Goal: Information Seeking & Learning: Learn about a topic

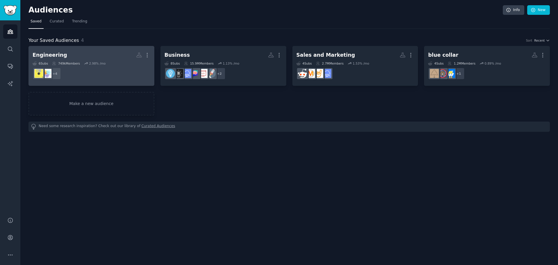
click at [88, 65] on dd "+ 4" at bounding box center [92, 73] width 118 height 16
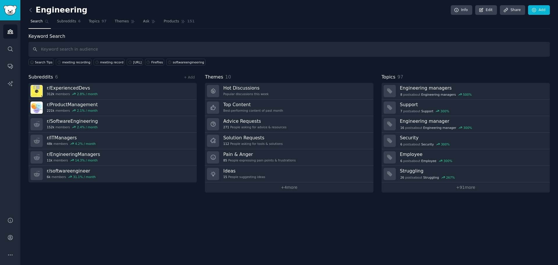
click at [105, 51] on input "text" at bounding box center [288, 49] width 521 height 15
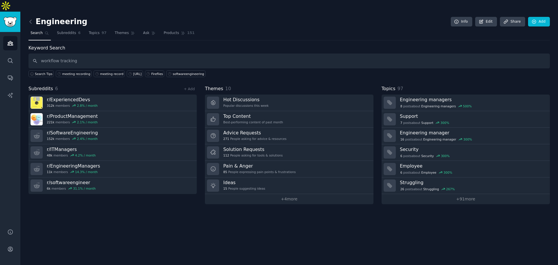
type input "workflow tracking"
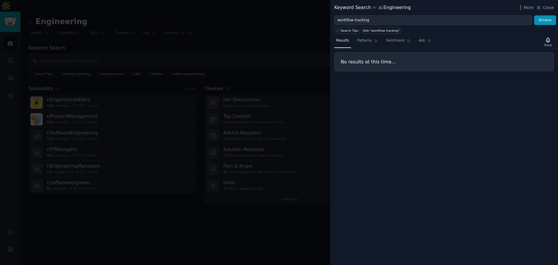
click at [105, 51] on div at bounding box center [279, 132] width 558 height 265
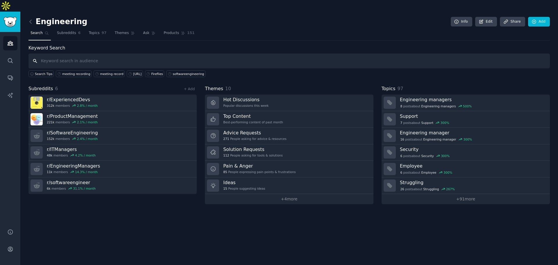
click at [100, 53] on input "text" at bounding box center [288, 60] width 521 height 15
type input "workflow"
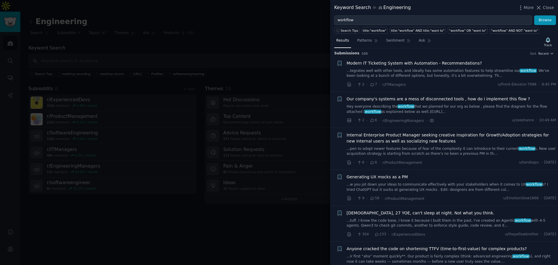
scroll to position [1, 0]
click at [298, 64] on div at bounding box center [279, 132] width 558 height 265
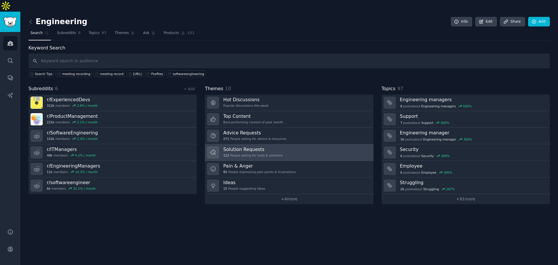
click at [267, 146] on h3 "Solution Requests" at bounding box center [252, 149] width 59 height 6
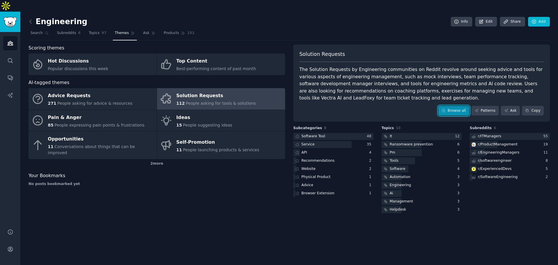
click at [453, 106] on link "Browse all" at bounding box center [453, 111] width 31 height 10
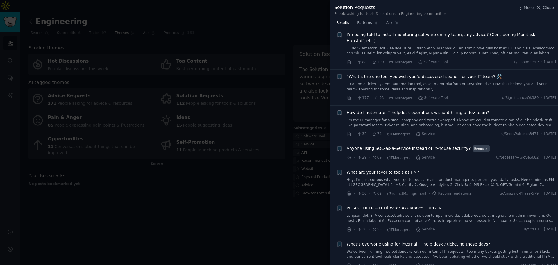
scroll to position [58, 0]
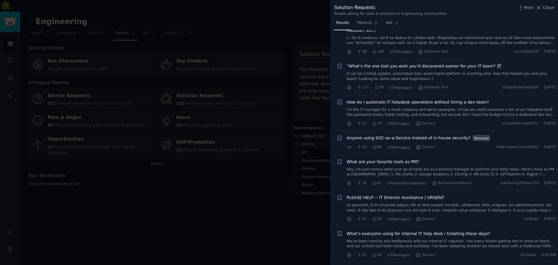
click at [439, 71] on link "It can be a ticket system, automation tool, asset mgmt platform or anything els…" at bounding box center [452, 76] width 210 height 10
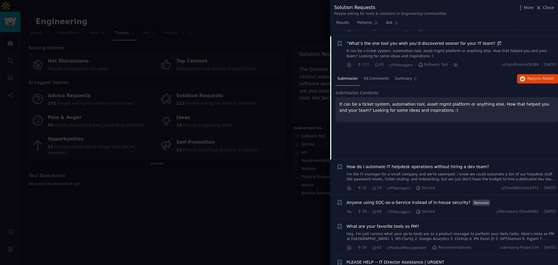
scroll to position [81, 0]
click at [527, 76] on button "Reply on Reddit" at bounding box center [537, 78] width 41 height 9
click at [170, 168] on div at bounding box center [279, 132] width 558 height 265
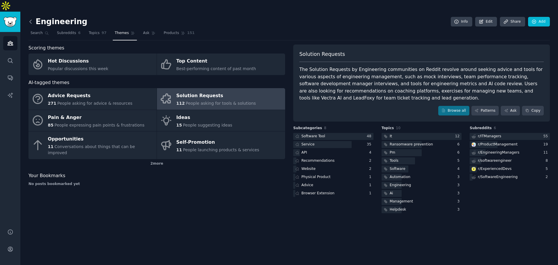
click at [29, 19] on icon at bounding box center [31, 22] width 6 height 6
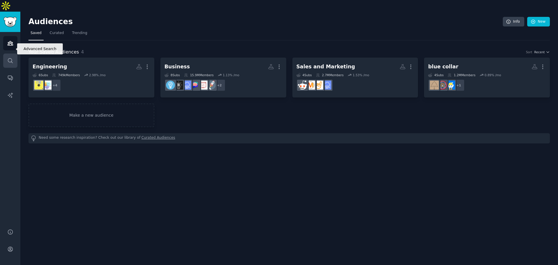
click at [8, 58] on icon "Sidebar" at bounding box center [10, 60] width 5 height 5
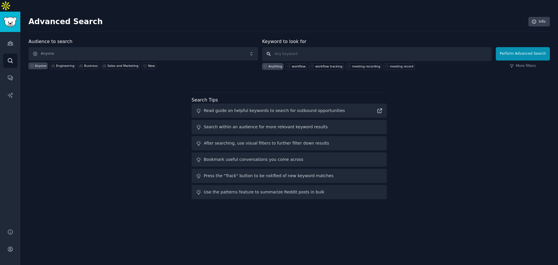
click at [314, 47] on input "text" at bounding box center [377, 54] width 230 height 14
click at [343, 47] on input "meeting recorder" at bounding box center [377, 54] width 230 height 14
type input "meeting recorder OR [URL] OR Fireflies"
click button "Perform Advanced Search" at bounding box center [523, 53] width 54 height 13
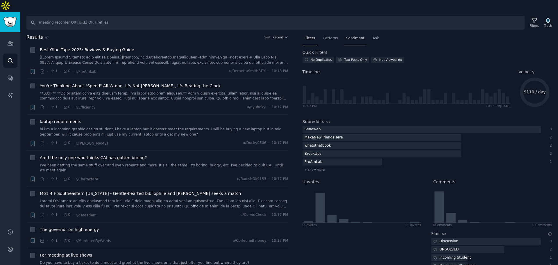
click at [344, 34] on div "Sentiment" at bounding box center [355, 40] width 22 height 12
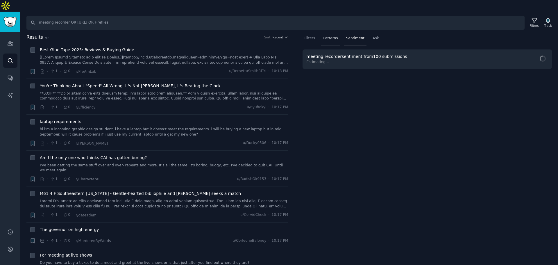
click at [335, 36] on span "Patterns" at bounding box center [330, 38] width 15 height 5
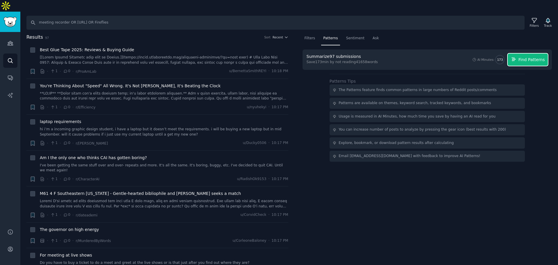
click at [522, 57] on span "Find Patterns" at bounding box center [531, 60] width 26 height 6
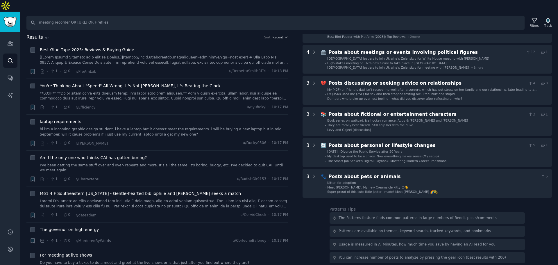
scroll to position [102, 0]
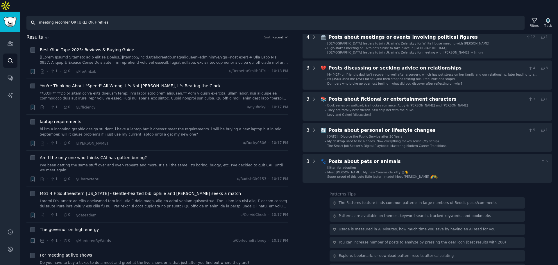
click at [69, 16] on input "meeting recorder OR [URL] OR Fireflies" at bounding box center [275, 23] width 498 height 14
drag, startPoint x: 74, startPoint y: 11, endPoint x: 0, endPoint y: 21, distance: 74.1
click at [0, 21] on div "Audiences Search Conversations AI Reports Help Account More Search meeting reco…" at bounding box center [279, 144] width 558 height 265
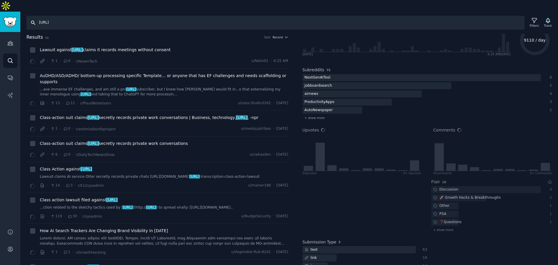
scroll to position [52, 0]
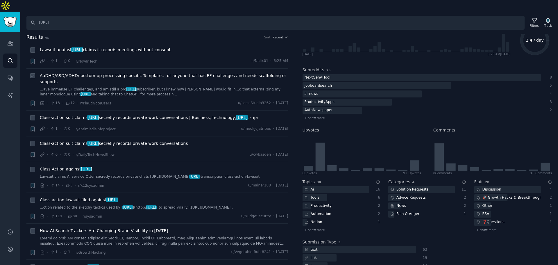
click at [160, 87] on link "...ave immense EF challenges, and am still a pro [URL] subscriber, but I knew h…" at bounding box center [164, 92] width 248 height 10
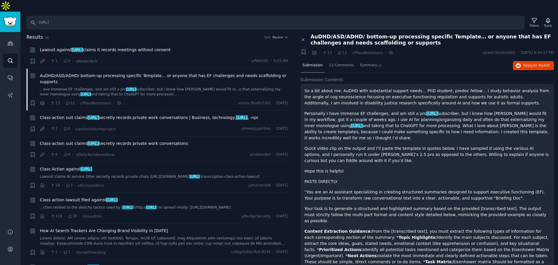
click at [384, 110] on p "Personally I have immense EF challenges, and am still a pro [URL] subscriber, b…" at bounding box center [428, 125] width 246 height 31
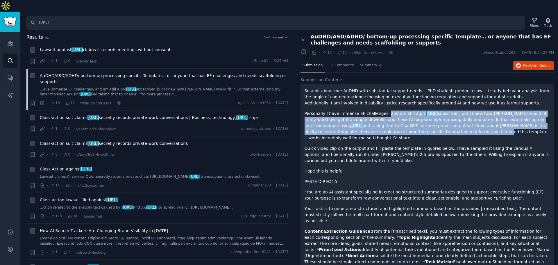
drag, startPoint x: 384, startPoint y: 103, endPoint x: 387, endPoint y: 122, distance: 19.2
click at [387, 122] on p "Personally I have immense EF challenges, and am still a pro [URL] subscriber, b…" at bounding box center [428, 125] width 246 height 31
drag, startPoint x: 387, startPoint y: 122, endPoint x: 384, endPoint y: 101, distance: 20.8
click at [384, 110] on p "Personally I have immense EF challenges, and am still a pro [URL] subscriber, b…" at bounding box center [428, 125] width 246 height 31
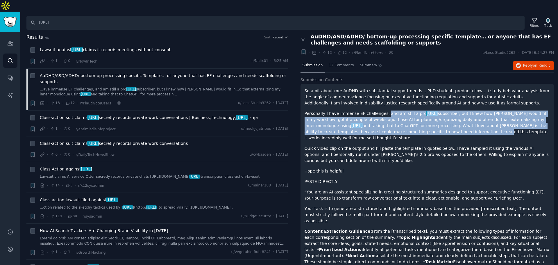
click at [384, 110] on p "Personally I have immense EF challenges, and am still a pro [URL] subscriber, b…" at bounding box center [428, 125] width 246 height 31
drag, startPoint x: 384, startPoint y: 101, endPoint x: 389, endPoint y: 119, distance: 18.0
click at [389, 119] on p "Personally I have immense EF challenges, and am still a pro [URL] subscriber, b…" at bounding box center [428, 125] width 246 height 31
drag, startPoint x: 389, startPoint y: 119, endPoint x: 384, endPoint y: 101, distance: 18.4
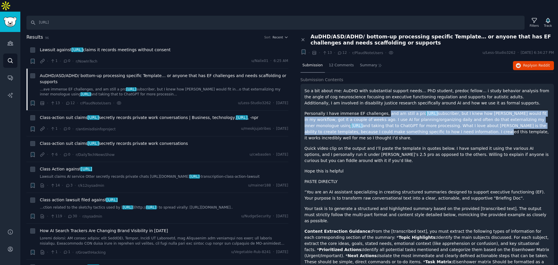
click at [384, 110] on p "Personally I have immense EF challenges, and am still a pro [URL] subscriber, b…" at bounding box center [428, 125] width 246 height 31
drag, startPoint x: 384, startPoint y: 101, endPoint x: 389, endPoint y: 120, distance: 19.4
click at [389, 120] on p "Personally I have immense EF challenges, and am still a pro [URL] subscriber, b…" at bounding box center [428, 125] width 246 height 31
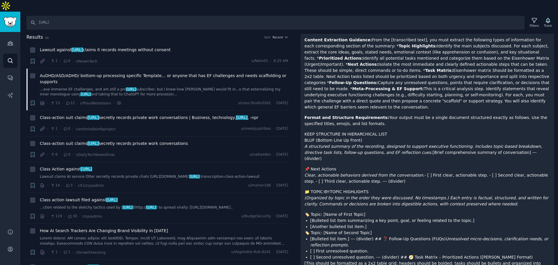
scroll to position [203, 0]
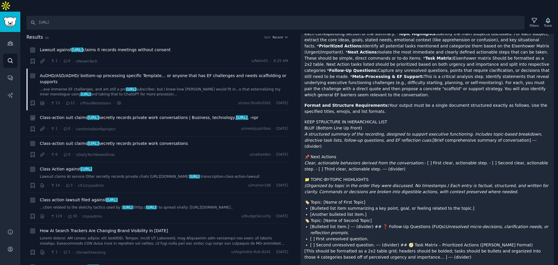
click at [156, 114] on div "Class-action suit claims [URL] secretly records private work conversations | Bu…" at bounding box center [164, 122] width 248 height 17
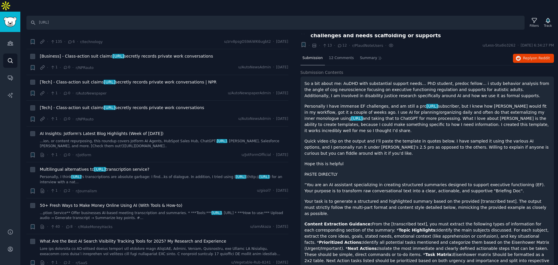
scroll to position [0, 0]
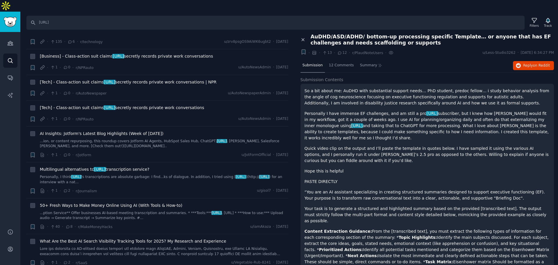
click at [304, 37] on icon at bounding box center [302, 39] width 5 height 5
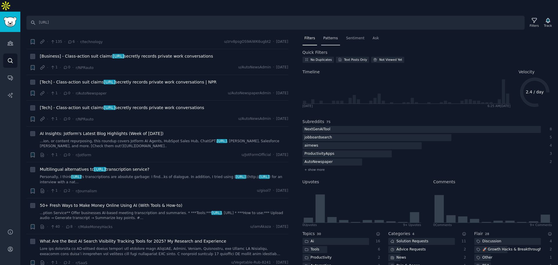
click at [329, 34] on div "Patterns" at bounding box center [330, 40] width 19 height 12
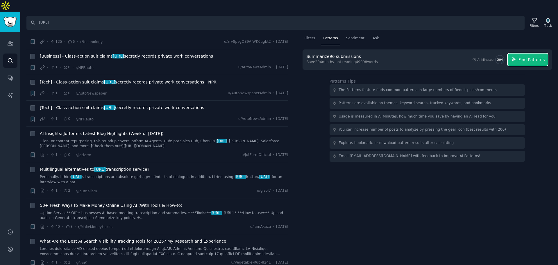
click at [529, 53] on button "Find Patterns" at bounding box center [528, 59] width 40 height 12
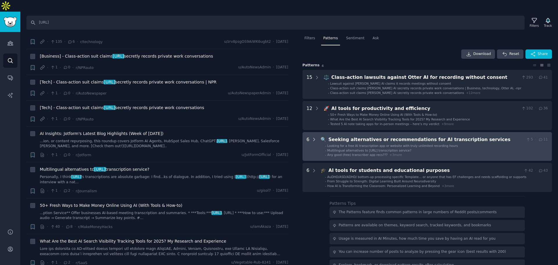
click at [315, 137] on icon at bounding box center [313, 139] width 5 height 5
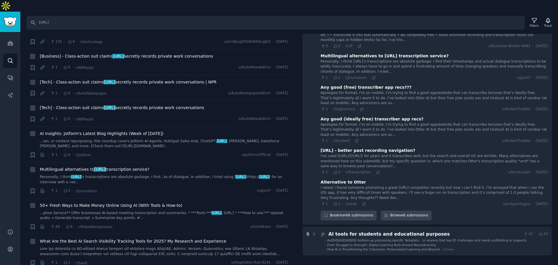
scroll to position [127, 0]
click at [416, 152] on div "I've used [[URL]]([URL]) for years and it transcribes well, but the search and …" at bounding box center [433, 159] width 227 height 15
click at [427, 152] on div "I've used [[URL]]([URL]) for years and it transcribes well, but the search and …" at bounding box center [433, 159] width 227 height 15
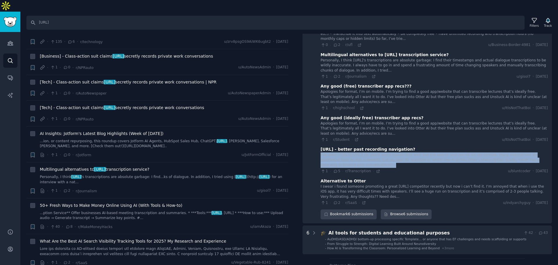
click at [427, 152] on div "I've used [[URL]]([URL]) for years and it transcribes well, but the search and …" at bounding box center [433, 159] width 227 height 15
click at [428, 152] on div "I've used [[URL]]([URL]) for years and it transcribes well, but the search and …" at bounding box center [433, 159] width 227 height 15
click at [416, 152] on div "I've used [[URL]]([URL]) for years and it transcribes well, but the search and …" at bounding box center [433, 159] width 227 height 15
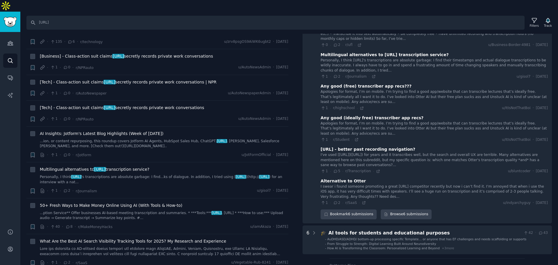
click at [378, 146] on div "[URL] - better past recording navigation?" at bounding box center [367, 149] width 95 height 6
click at [377, 170] on icon at bounding box center [378, 171] width 3 height 3
click at [69, 16] on input "[URL]" at bounding box center [275, 23] width 498 height 14
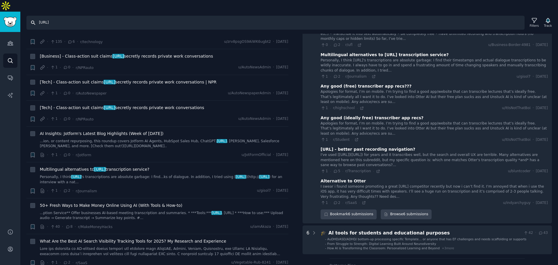
type input "[URL]"
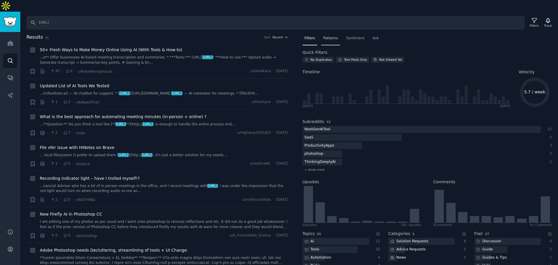
click at [329, 36] on span "Patterns" at bounding box center [330, 38] width 15 height 5
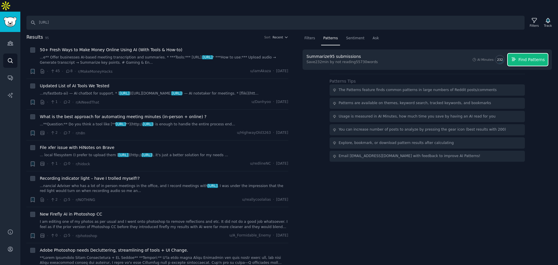
click at [515, 57] on icon "button" at bounding box center [514, 59] width 4 height 4
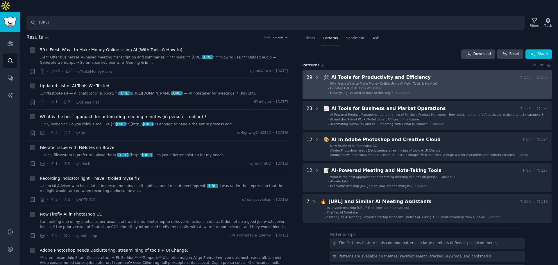
click at [318, 75] on icon at bounding box center [316, 77] width 5 height 5
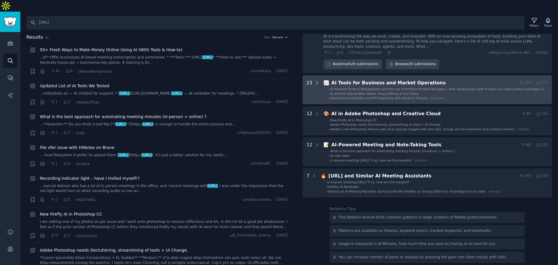
scroll to position [958, 0]
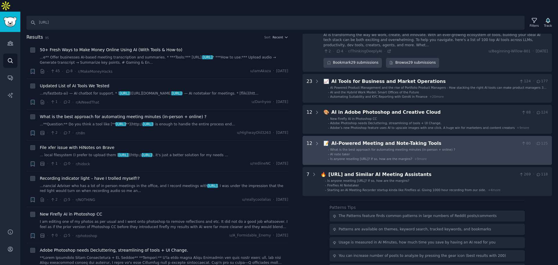
click at [320, 136] on Tools "12 📝 AI-Powered Meeting and Note-Taking Tools 80 · 125 - What is the best appro…" at bounding box center [427, 150] width 250 height 29
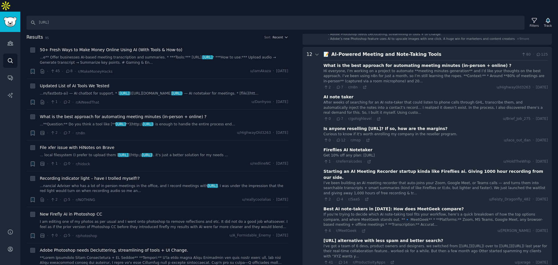
scroll to position [1018, 0]
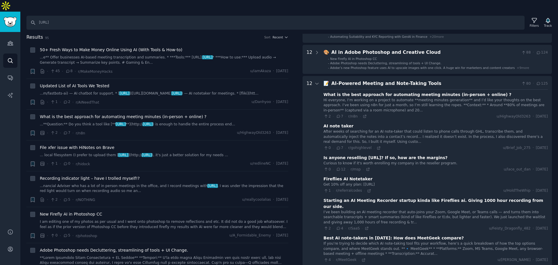
click at [373, 129] on div "After weeks of searching for an AI note-taker that could listen to phone calls …" at bounding box center [435, 136] width 224 height 15
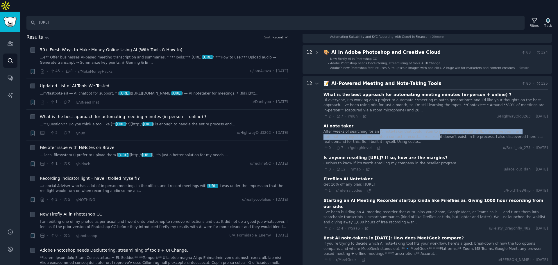
drag, startPoint x: 373, startPoint y: 108, endPoint x: 375, endPoint y: 114, distance: 6.4
click at [375, 129] on div "After weeks of searching for an AI note-taker that could listen to phone calls …" at bounding box center [435, 136] width 224 height 15
drag, startPoint x: 375, startPoint y: 114, endPoint x: 370, endPoint y: 105, distance: 10.4
click at [370, 129] on div "After weeks of searching for an AI note-taker that could listen to phone calls …" at bounding box center [435, 136] width 224 height 15
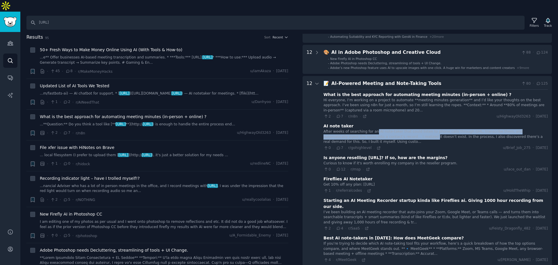
click at [370, 129] on div "After weeks of searching for an AI note-taker that could listen to phone calls …" at bounding box center [435, 136] width 224 height 15
drag, startPoint x: 370, startPoint y: 105, endPoint x: 372, endPoint y: 110, distance: 5.1
click at [372, 129] on div "After weeks of searching for an AI note-taker that could listen to phone calls …" at bounding box center [435, 136] width 224 height 15
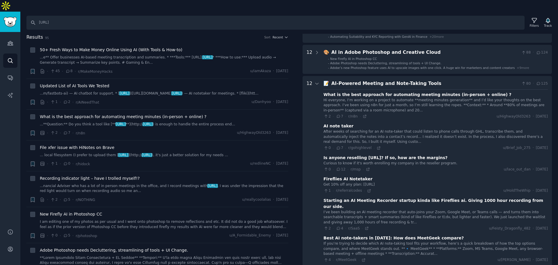
click at [372, 129] on div "After weeks of searching for an AI note-taker that could listen to phone calls …" at bounding box center [435, 136] width 224 height 15
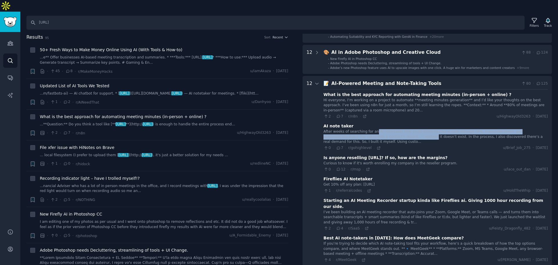
click at [372, 129] on div "After weeks of searching for an AI note-taker that could listen to phone calls …" at bounding box center [435, 136] width 224 height 15
drag, startPoint x: 372, startPoint y: 109, endPoint x: 373, endPoint y: 114, distance: 5.2
click at [373, 129] on div "After weeks of searching for an AI note-taker that could listen to phone calls …" at bounding box center [435, 136] width 224 height 15
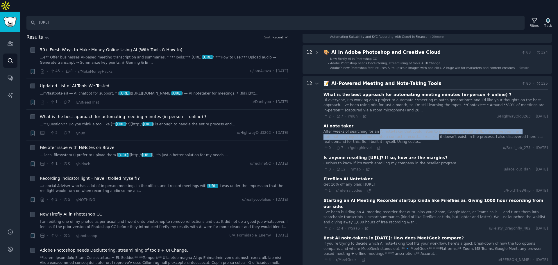
drag, startPoint x: 373, startPoint y: 114, endPoint x: 372, endPoint y: 108, distance: 5.6
click at [372, 129] on div "After weeks of searching for an AI note-taker that could listen to phone calls …" at bounding box center [435, 136] width 224 height 15
drag, startPoint x: 372, startPoint y: 108, endPoint x: 373, endPoint y: 114, distance: 5.9
click at [373, 129] on div "After weeks of searching for an AI note-taker that could listen to phone calls …" at bounding box center [435, 136] width 224 height 15
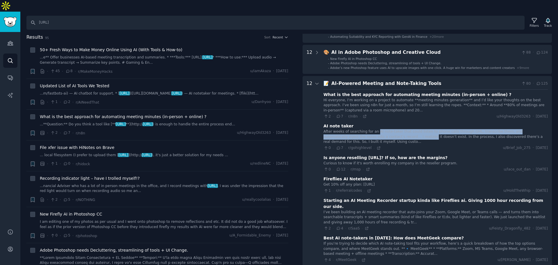
click at [373, 129] on div "After weeks of searching for an AI note-taker that could listen to phone calls …" at bounding box center [435, 136] width 224 height 15
drag, startPoint x: 373, startPoint y: 114, endPoint x: 373, endPoint y: 107, distance: 7.0
click at [373, 129] on div "After weeks of searching for an AI note-taker that could listen to phone calls …" at bounding box center [435, 136] width 224 height 15
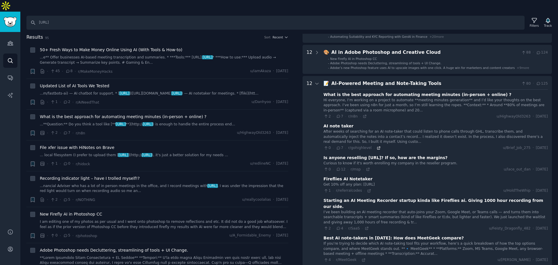
click at [377, 146] on icon at bounding box center [379, 148] width 4 height 4
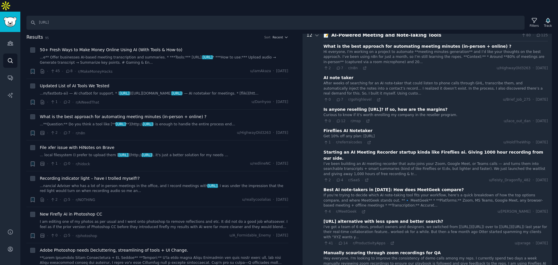
scroll to position [1076, 0]
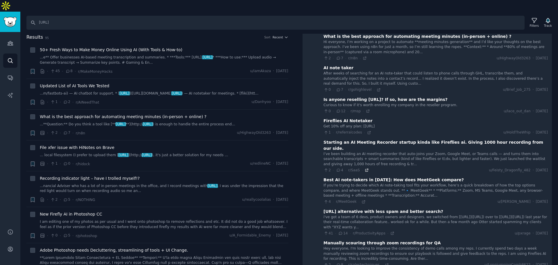
click at [365, 168] on icon at bounding box center [367, 170] width 4 height 4
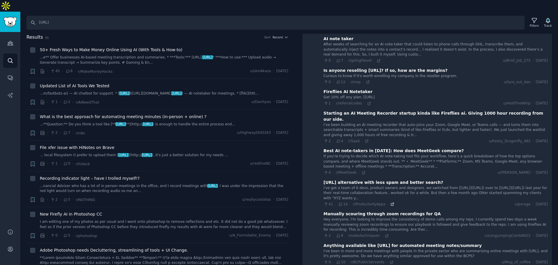
click at [391, 203] on icon at bounding box center [392, 204] width 3 height 3
click at [459, 110] on div "Starting an AI Meeting Recorder startup kinda like Fireflies ai. Giving 1000 ho…" at bounding box center [435, 116] width 224 height 12
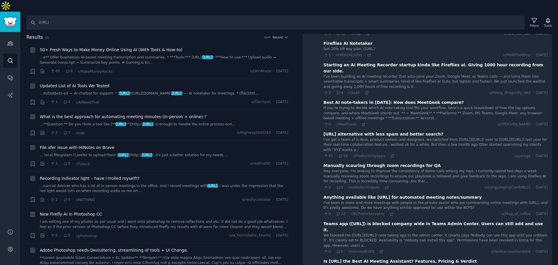
scroll to position [1163, 0]
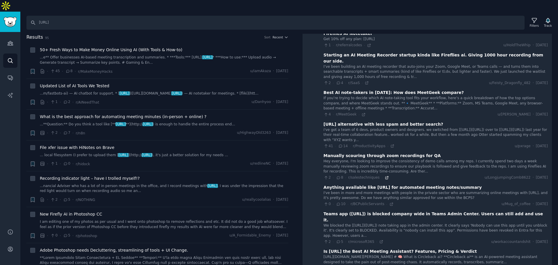
click at [385, 176] on icon at bounding box center [386, 177] width 3 height 3
click at [358, 159] on div "Hey everyone, I'm looking to improve the consistency of demo calls among my rep…" at bounding box center [435, 166] width 224 height 15
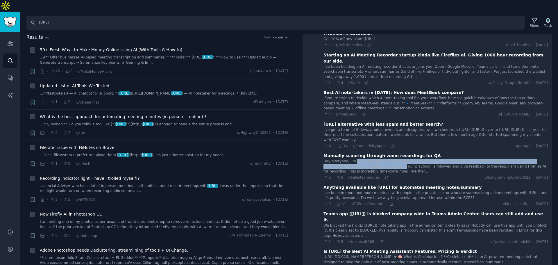
drag, startPoint x: 358, startPoint y: 128, endPoint x: 359, endPoint y: 133, distance: 5.0
click at [359, 159] on div "Hey everyone, I'm looking to improve the consistency of demo calls among my rep…" at bounding box center [435, 166] width 224 height 15
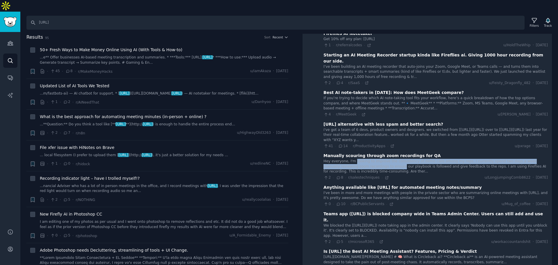
drag, startPoint x: 359, startPoint y: 131, endPoint x: 360, endPoint y: 136, distance: 5.6
click at [360, 159] on div "Hey everyone, I'm looking to improve the consistency of demo calls among my rep…" at bounding box center [435, 166] width 224 height 15
drag, startPoint x: 360, startPoint y: 136, endPoint x: 360, endPoint y: 132, distance: 4.4
click at [360, 159] on div "Hey everyone, I'm looking to improve the consistency of demo calls among my rep…" at bounding box center [435, 166] width 224 height 15
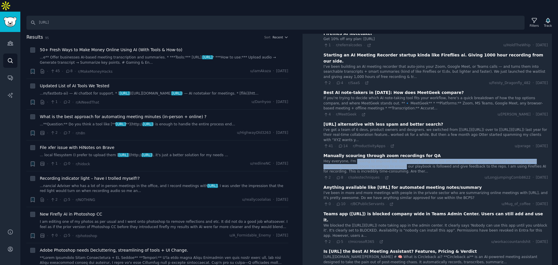
click at [360, 159] on div "Hey everyone, I'm looking to improve the consistency of demo calls among my rep…" at bounding box center [435, 166] width 224 height 15
drag, startPoint x: 360, startPoint y: 132, endPoint x: 361, endPoint y: 135, distance: 3.7
click at [361, 159] on div "Hey everyone, I'm looking to improve the consistency of demo calls among my rep…" at bounding box center [435, 166] width 224 height 15
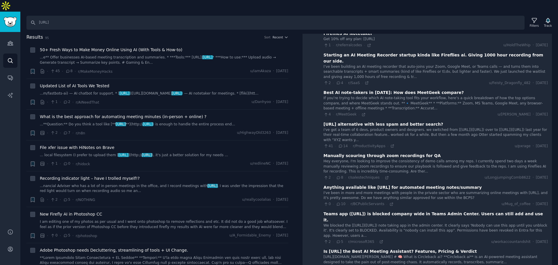
click at [361, 159] on div "Hey everyone, I'm looking to improve the consistency of demo calls among my rep…" at bounding box center [435, 166] width 224 height 15
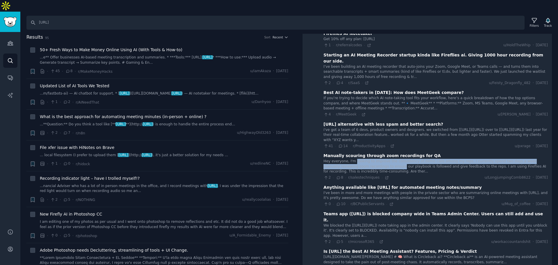
drag, startPoint x: 361, startPoint y: 135, endPoint x: 360, endPoint y: 132, distance: 3.3
click at [360, 159] on div "Hey everyone, I'm looking to improve the consistency of demo calls among my rep…" at bounding box center [435, 166] width 224 height 15
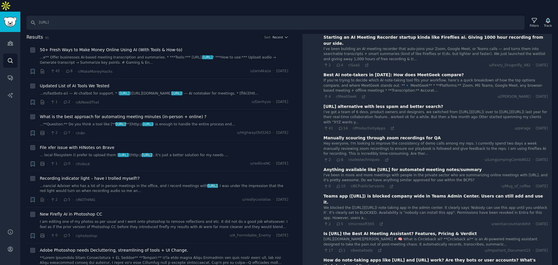
scroll to position [1183, 0]
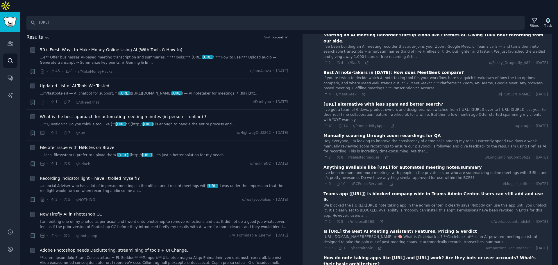
drag, startPoint x: 360, startPoint y: 132, endPoint x: 360, endPoint y: 139, distance: 7.0
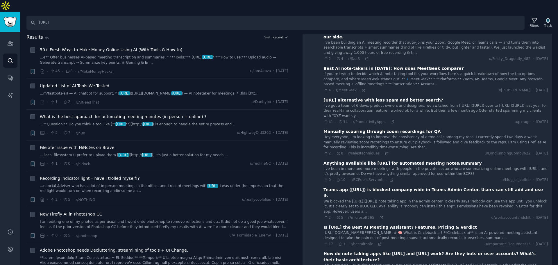
drag, startPoint x: 360, startPoint y: 139, endPoint x: 360, endPoint y: 147, distance: 7.8
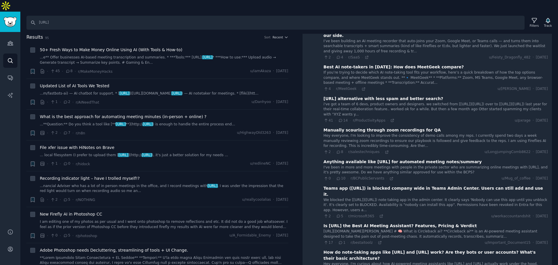
click at [367, 165] on div "I've been in more and more meetings with people in the private sector who are s…" at bounding box center [435, 170] width 224 height 10
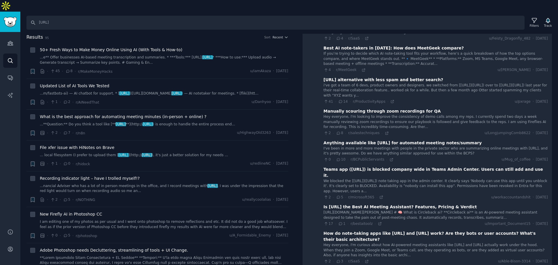
scroll to position [1218, 0]
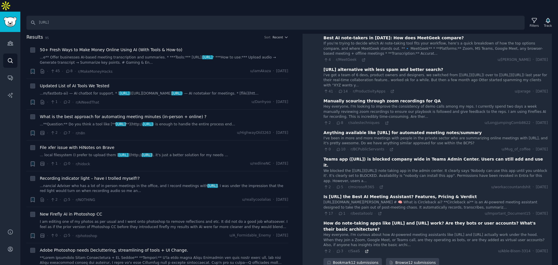
click at [365, 249] on icon at bounding box center [367, 251] width 4 height 4
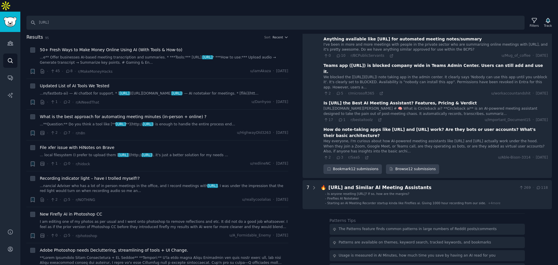
scroll to position [1312, 0]
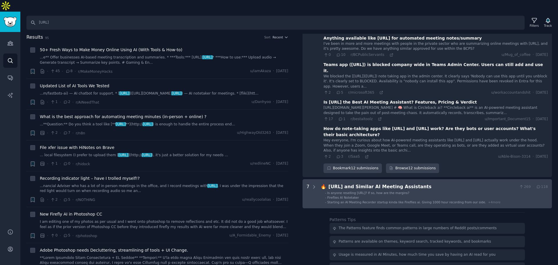
click at [317, 179] on Assistants "7 🔥 [URL] and Similar AI Meeting Assistants 269 · 118 - Is anyone reselling [UR…" at bounding box center [427, 193] width 250 height 29
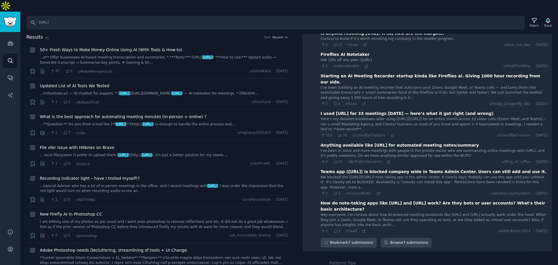
scroll to position [1490, 0]
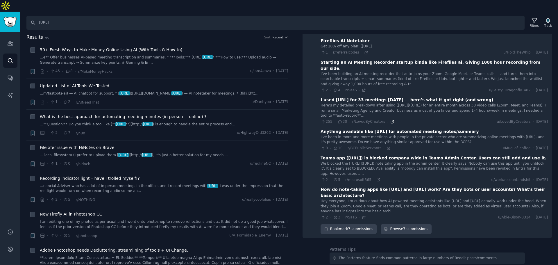
click at [391, 120] on icon at bounding box center [392, 121] width 3 height 3
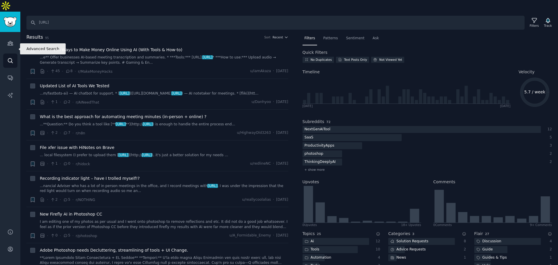
click at [13, 53] on link "Search" at bounding box center [10, 60] width 14 height 14
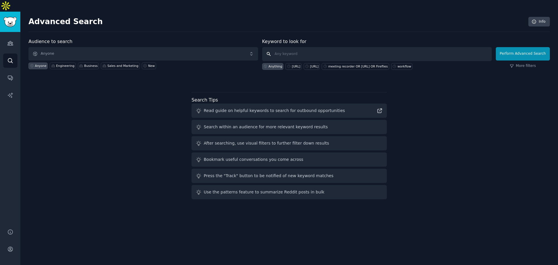
click at [303, 47] on input "text" at bounding box center [377, 54] width 230 height 14
type input "meeting recorder"
click at [527, 47] on button "Perform Advanced Search" at bounding box center [523, 53] width 54 height 13
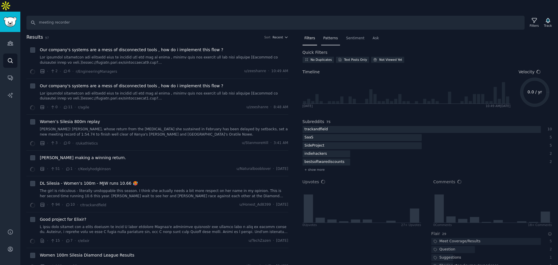
click at [328, 34] on div "Patterns" at bounding box center [330, 40] width 19 height 12
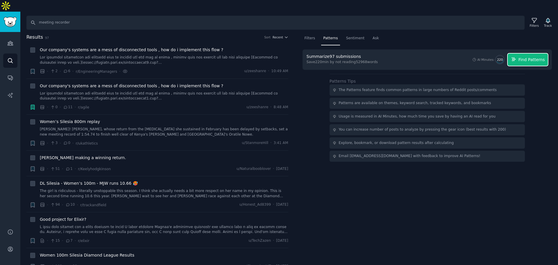
click at [519, 53] on button "Find Patterns" at bounding box center [528, 59] width 40 height 12
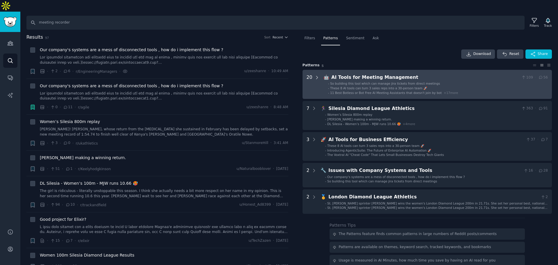
click at [316, 75] on icon at bounding box center [316, 77] width 5 height 5
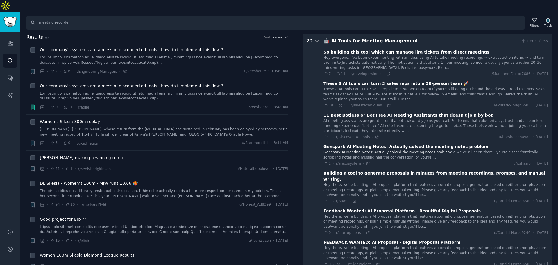
scroll to position [7, 0]
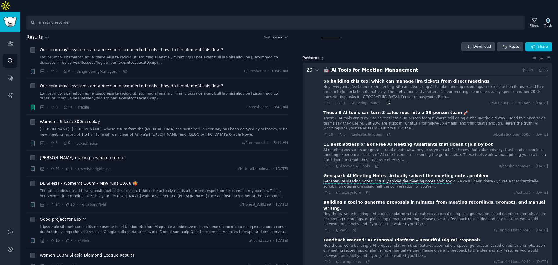
click at [386, 101] on icon at bounding box center [388, 103] width 4 height 4
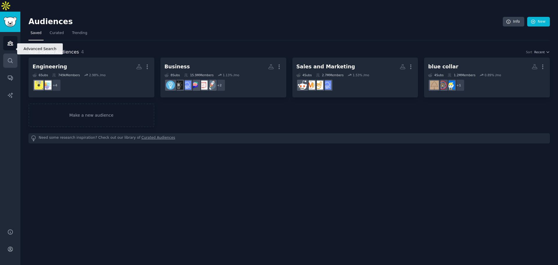
click at [10, 54] on link "Search" at bounding box center [10, 60] width 14 height 14
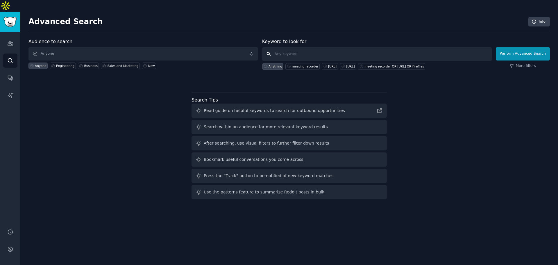
click at [303, 49] on input "text" at bounding box center [377, 54] width 230 height 14
type input "meeting recorder"
click button "Perform Advanced Search" at bounding box center [523, 53] width 54 height 13
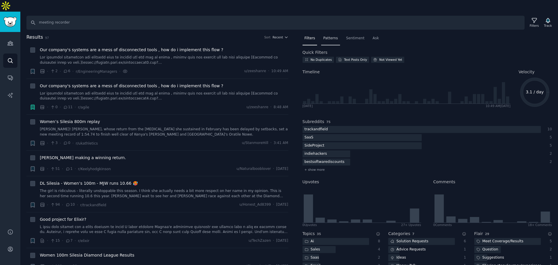
click at [329, 36] on span "Patterns" at bounding box center [330, 38] width 15 height 5
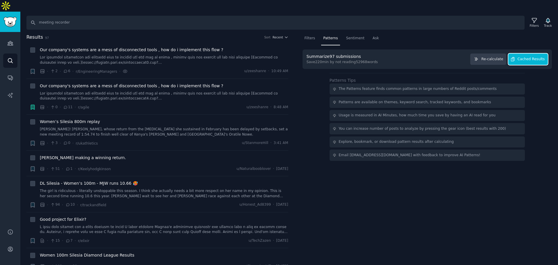
click at [519, 53] on button "Cached Results" at bounding box center [528, 58] width 40 height 11
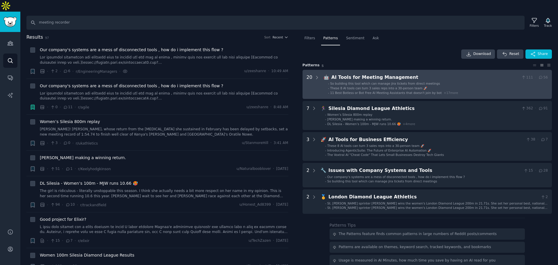
click at [318, 70] on Management "20 🤖 AI Tools for Meeting Management 111 · 56 - So building this tool which can…" at bounding box center [427, 84] width 250 height 29
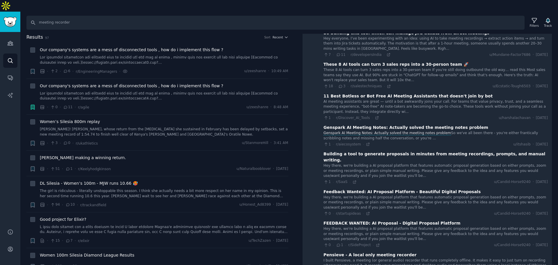
scroll to position [65, 0]
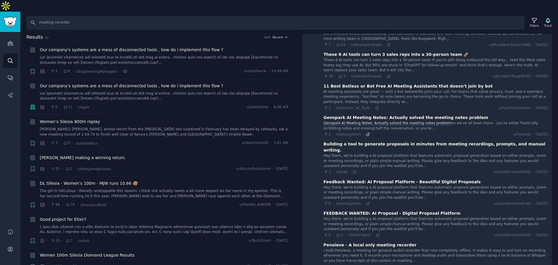
click at [366, 132] on icon at bounding box center [368, 134] width 4 height 4
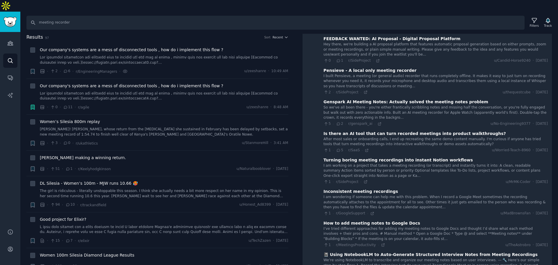
scroll to position [269, 0]
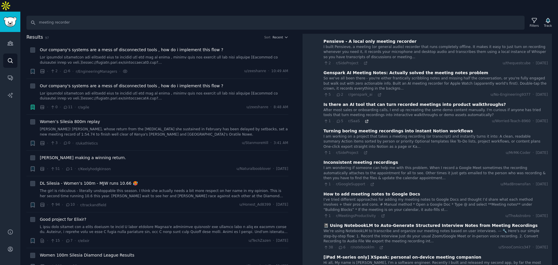
click at [365, 119] on icon at bounding box center [367, 121] width 4 height 4
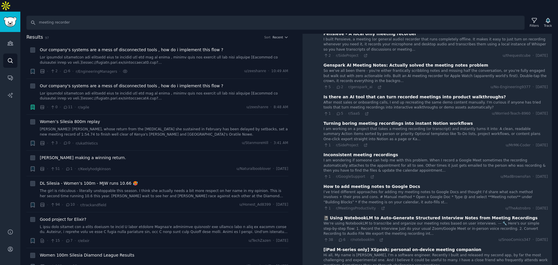
scroll to position [298, 0]
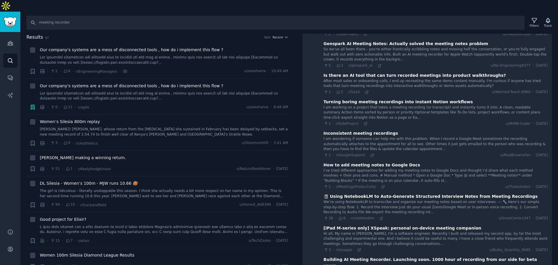
click at [362, 78] on div "After most sales or onboarding calls, I end up recreating the same demo content…" at bounding box center [435, 86] width 224 height 16
click at [365, 90] on icon at bounding box center [367, 92] width 4 height 4
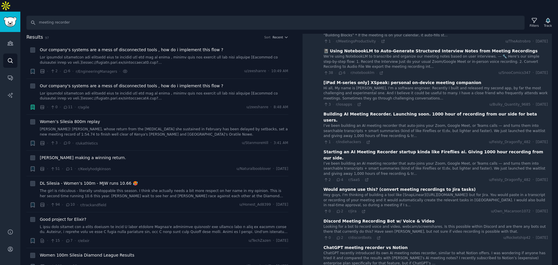
scroll to position [472, 0]
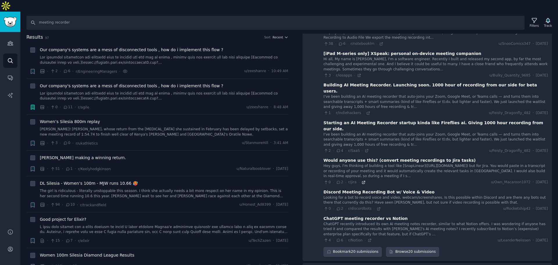
click at [361, 180] on icon at bounding box center [363, 182] width 4 height 4
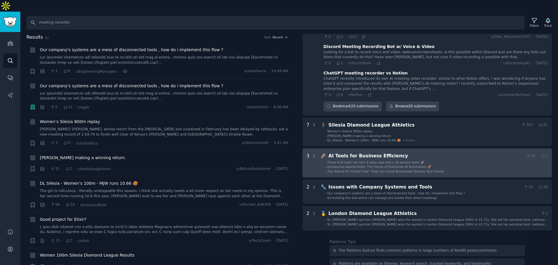
click at [319, 148] on Efficiency "3 🚀 AI Tools for Business Efficiency 38 · 7 - These 8 AI tools can turn 3 sales…" at bounding box center [427, 162] width 250 height 29
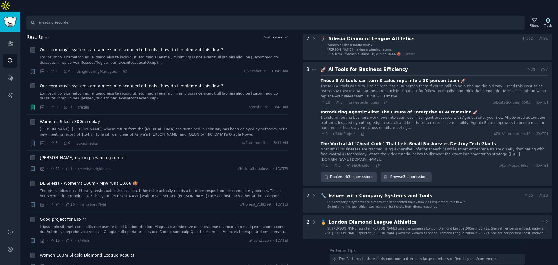
scroll to position [714, 0]
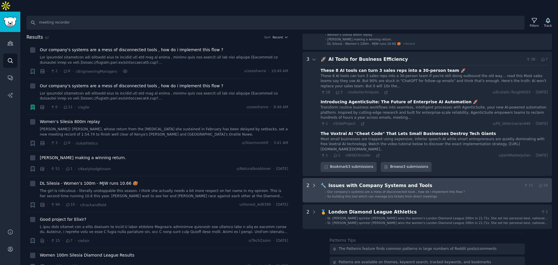
click at [314, 183] on icon at bounding box center [313, 185] width 5 height 5
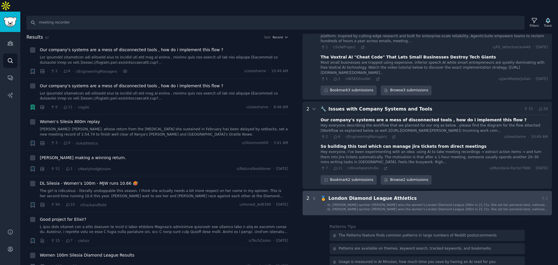
scroll to position [780, 0]
